Goal: Find specific page/section: Find specific page/section

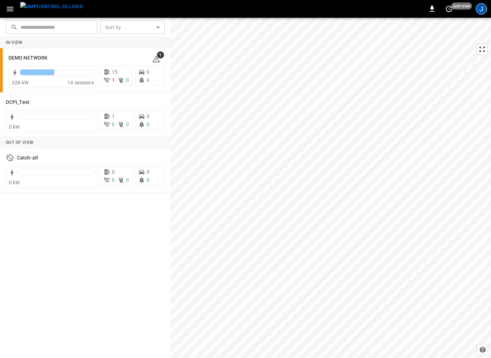
click at [479, 8] on div "J" at bounding box center [480, 8] width 11 height 11
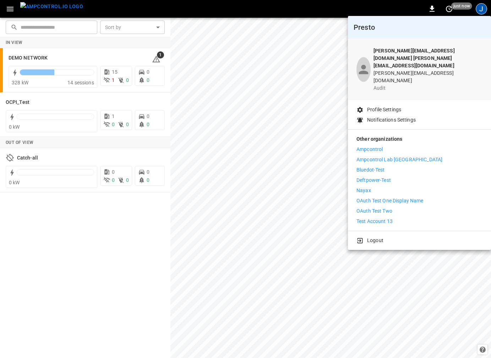
click at [382, 177] on p "Deftpower-Test" at bounding box center [373, 180] width 34 height 7
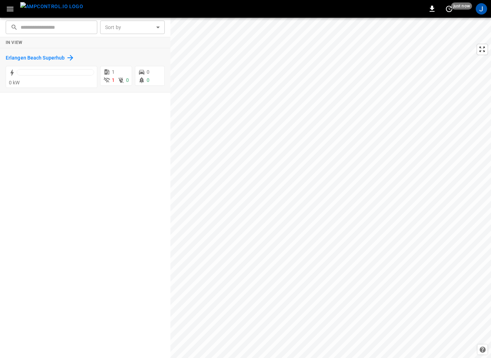
click at [48, 56] on h6 "Erlangen Beach Superhub" at bounding box center [35, 58] width 59 height 8
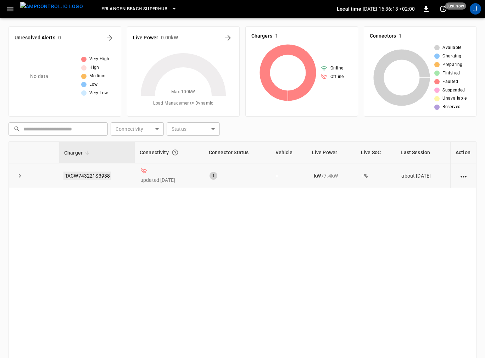
click at [85, 174] on link "TACW743221S3938" at bounding box center [88, 176] width 48 height 9
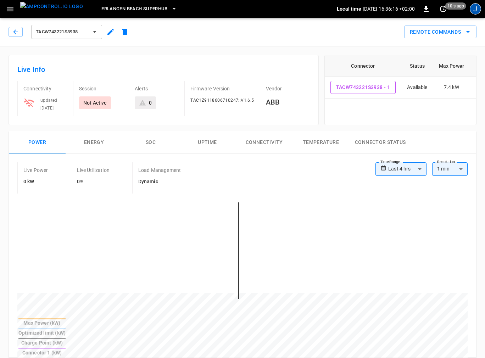
click at [474, 7] on div "J" at bounding box center [475, 8] width 11 height 11
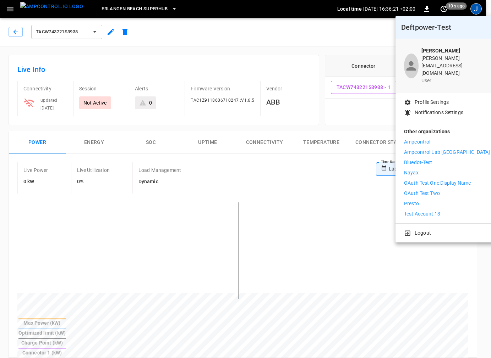
click at [167, 29] on div at bounding box center [245, 179] width 491 height 358
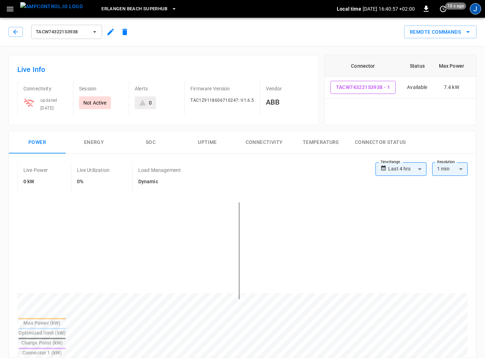
click at [476, 4] on div "J" at bounding box center [475, 8] width 11 height 11
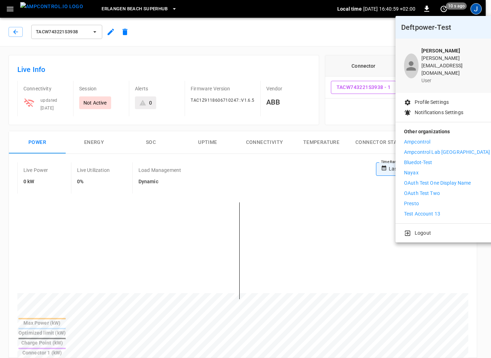
click at [231, 35] on div at bounding box center [245, 179] width 491 height 358
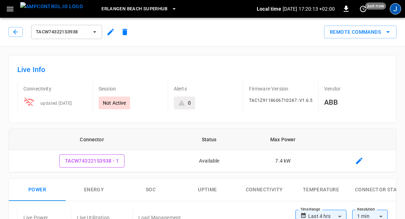
click at [390, 9] on div "J" at bounding box center [395, 8] width 11 height 11
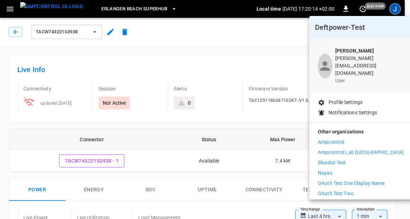
click at [327, 200] on p "Presto" at bounding box center [325, 203] width 15 height 7
